Goal: Transaction & Acquisition: Download file/media

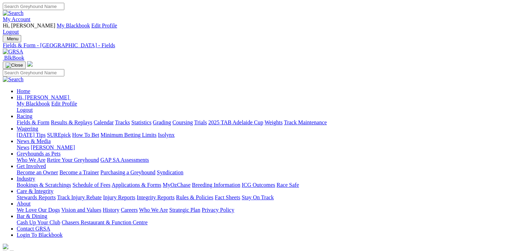
drag, startPoint x: 0, startPoint y: 0, endPoint x: 21, endPoint y: 46, distance: 50.2
click at [22, 120] on link "Fields & Form" at bounding box center [33, 123] width 33 height 6
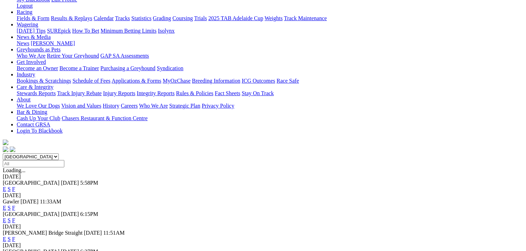
scroll to position [104, 0]
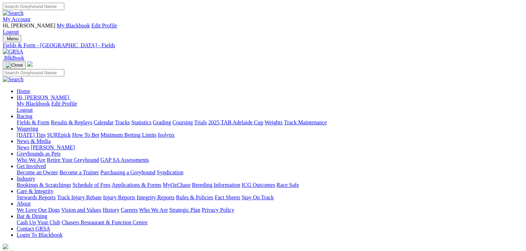
click at [376, 90] on link "CSV (Excel)" at bounding box center [361, 87] width 28 height 6
